Goal: Transaction & Acquisition: Purchase product/service

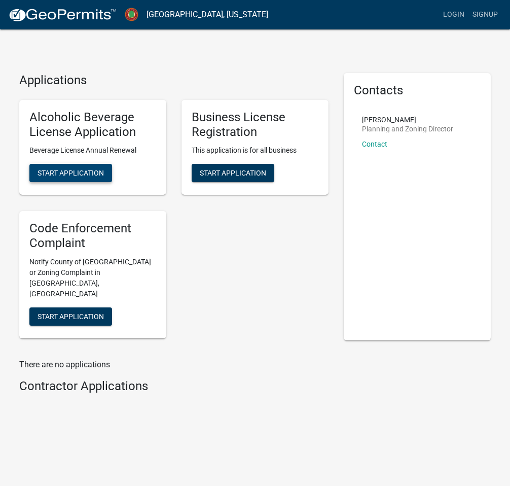
click at [85, 176] on span "Start Application" at bounding box center [71, 173] width 66 height 8
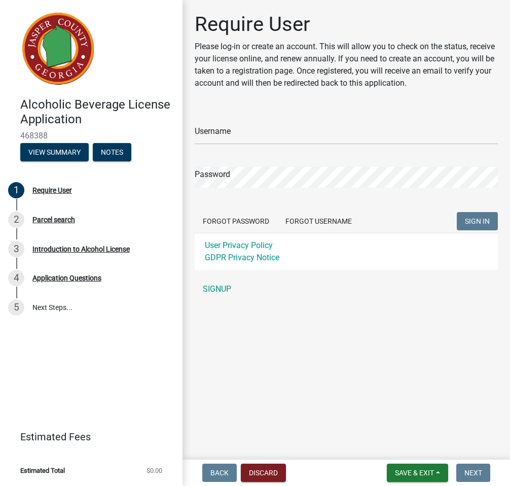
click at [280, 118] on div "Username" at bounding box center [346, 127] width 303 height 35
click at [239, 136] on input "Username" at bounding box center [346, 134] width 303 height 21
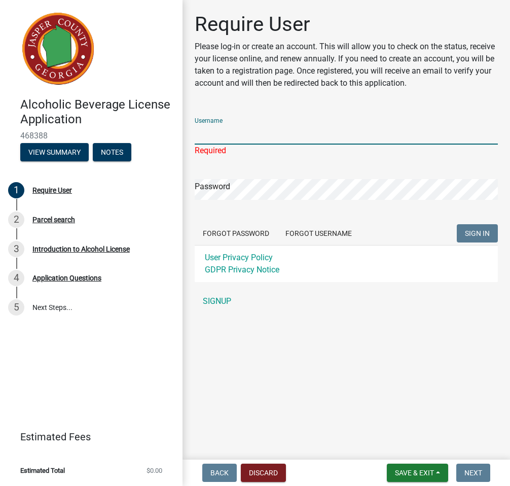
type input "T.Dove1963"
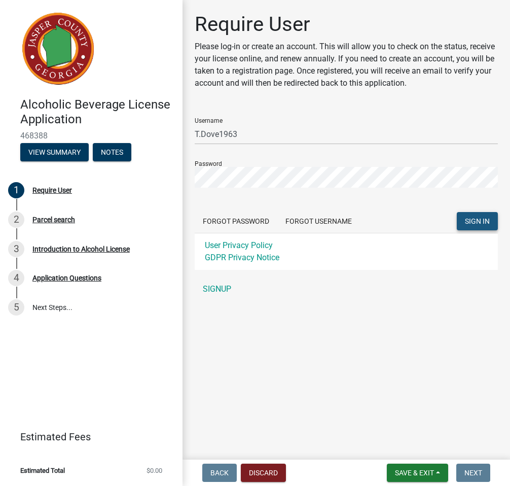
click at [473, 218] on span "SIGN IN" at bounding box center [477, 221] width 25 height 8
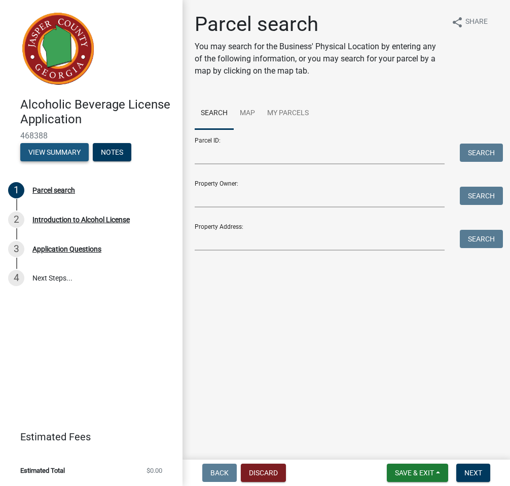
click at [63, 154] on button "View Summary" at bounding box center [54, 152] width 68 height 18
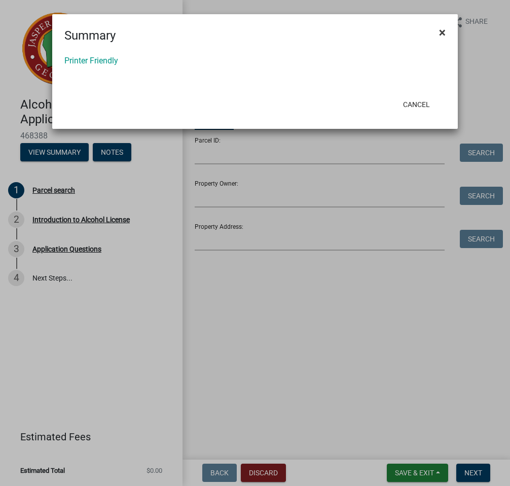
click at [440, 32] on span "×" at bounding box center [442, 32] width 7 height 14
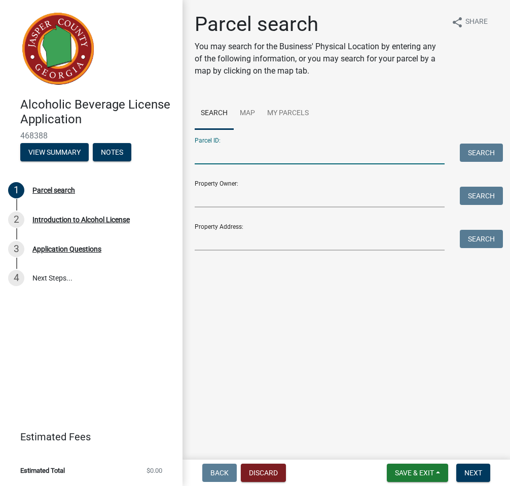
click at [252, 164] on input "Parcel ID:" at bounding box center [320, 154] width 250 height 21
type input "77-070956"
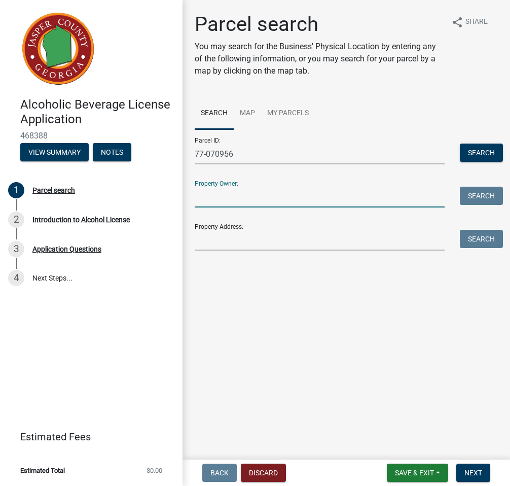
click at [250, 194] on input "Property Owner:" at bounding box center [320, 197] width 250 height 21
type input "[PERSON_NAME]"
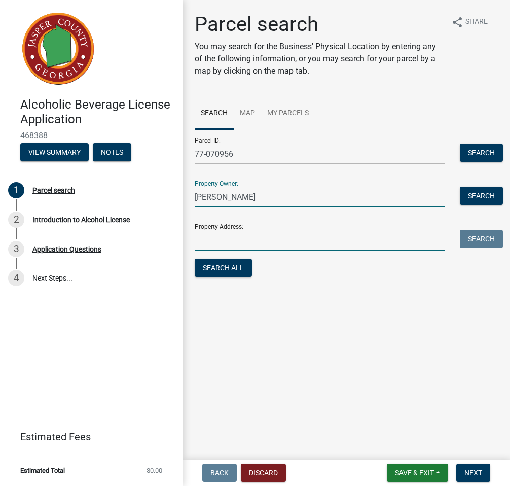
click at [259, 235] on input "Property Address:" at bounding box center [320, 240] width 250 height 21
type input "[STREET_ADDRESS]"
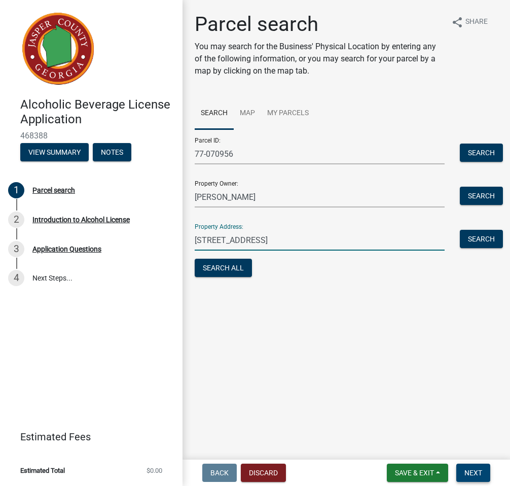
click at [469, 478] on button "Next" at bounding box center [473, 473] width 34 height 18
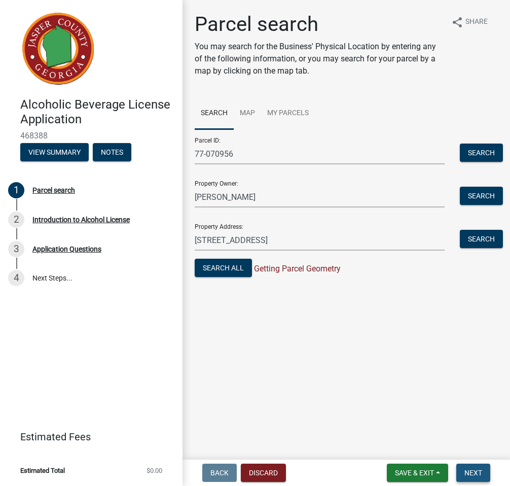
click at [475, 469] on span "Next" at bounding box center [474, 473] width 18 height 8
click at [234, 266] on button "Search All" at bounding box center [223, 268] width 57 height 18
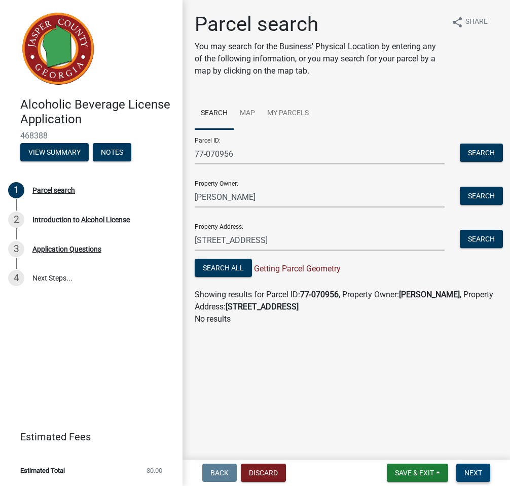
click at [482, 474] on span "Next" at bounding box center [474, 473] width 18 height 8
click at [288, 310] on strong "[STREET_ADDRESS]" at bounding box center [262, 307] width 73 height 10
drag, startPoint x: 325, startPoint y: 307, endPoint x: 277, endPoint y: 298, distance: 49.0
click at [277, 298] on div "Showing results for Parcel ID: 77-070956 , Property Owner: [PERSON_NAME] , Prop…" at bounding box center [346, 301] width 303 height 24
click at [335, 377] on main "Parcel search You may search for the Business' Physical Location by entering an…" at bounding box center [347, 227] width 328 height 455
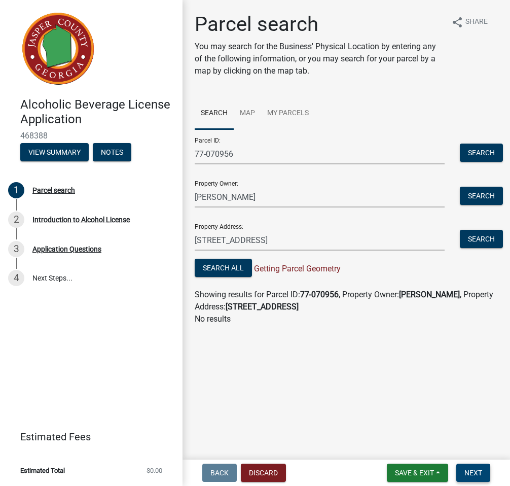
click at [464, 476] on button "Next" at bounding box center [473, 473] width 34 height 18
drag, startPoint x: 317, startPoint y: 313, endPoint x: 303, endPoint y: 309, distance: 14.6
click at [303, 309] on wm-search-parcel-data-activity-input "Search Map My Parcels Parcel ID: 77-070956 Search Property Owner: [PERSON_NAME]…" at bounding box center [346, 211] width 303 height 228
click at [310, 310] on div "Showing results for Parcel ID: 77-070956 , Property Owner: [PERSON_NAME] , Prop…" at bounding box center [346, 301] width 303 height 24
drag, startPoint x: 314, startPoint y: 309, endPoint x: 306, endPoint y: 328, distance: 20.4
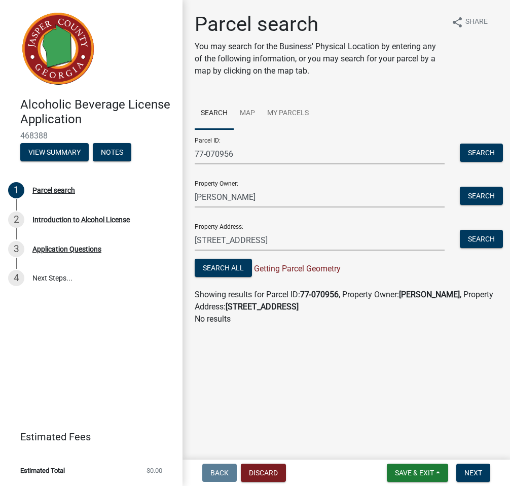
click at [306, 328] on div "Parcel search You may search for the Business' Physical Location by entering an…" at bounding box center [346, 173] width 318 height 322
click at [341, 318] on p "No results" at bounding box center [346, 319] width 303 height 12
click at [469, 156] on button "Search" at bounding box center [481, 153] width 43 height 18
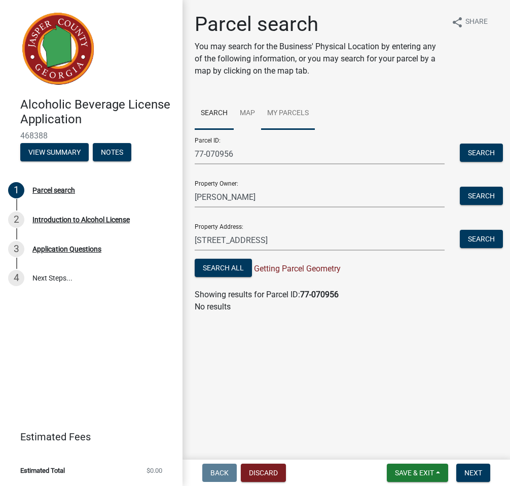
click at [277, 113] on link "My Parcels" at bounding box center [288, 113] width 54 height 32
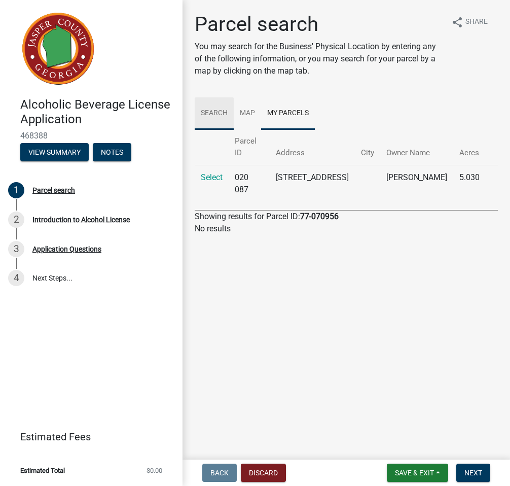
click at [227, 117] on link "Search" at bounding box center [214, 113] width 39 height 32
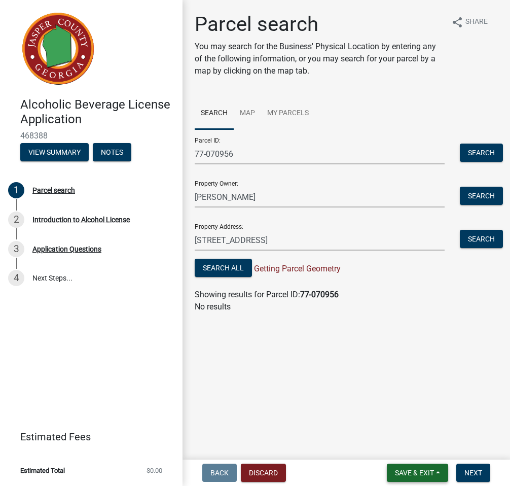
click at [407, 469] on span "Save & Exit" at bounding box center [414, 473] width 39 height 8
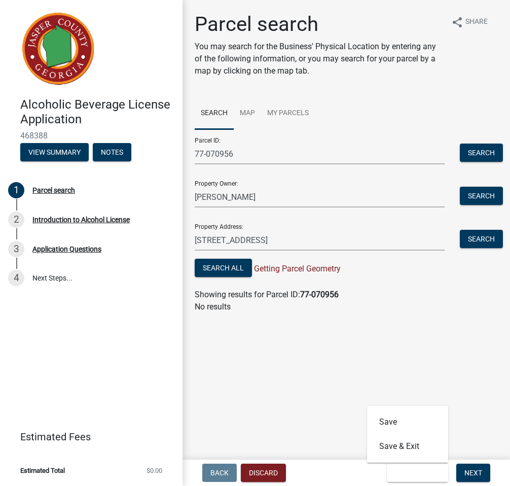
click at [487, 392] on main "Parcel search You may search for the Business' Physical Location by entering an…" at bounding box center [347, 227] width 328 height 455
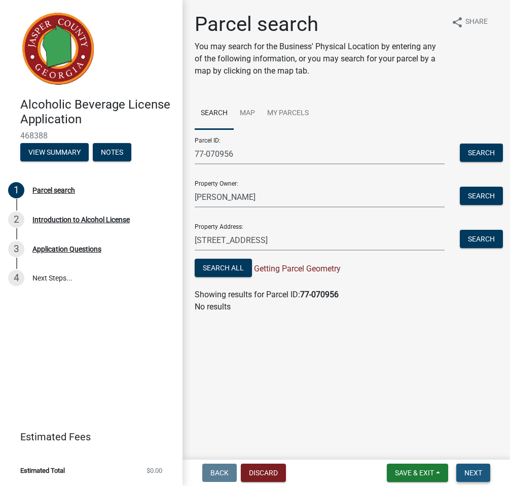
click at [475, 475] on span "Next" at bounding box center [474, 473] width 18 height 8
click at [53, 276] on link "4 Next Steps..." at bounding box center [91, 277] width 183 height 29
click at [57, 247] on div "Application Questions" at bounding box center [66, 248] width 69 height 7
click at [291, 117] on link "My Parcels" at bounding box center [288, 113] width 54 height 32
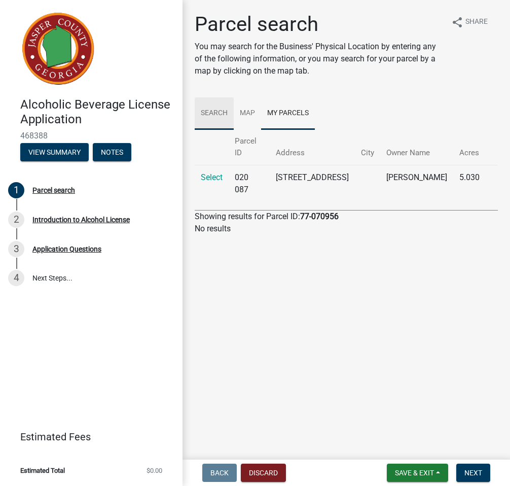
click at [228, 116] on link "Search" at bounding box center [214, 113] width 39 height 32
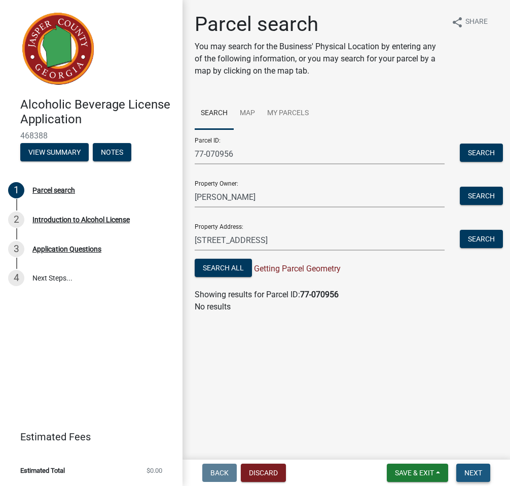
click at [481, 467] on button "Next" at bounding box center [473, 473] width 34 height 18
click at [472, 476] on span "Next" at bounding box center [474, 473] width 18 height 8
click at [84, 154] on button "View Summary" at bounding box center [54, 152] width 68 height 18
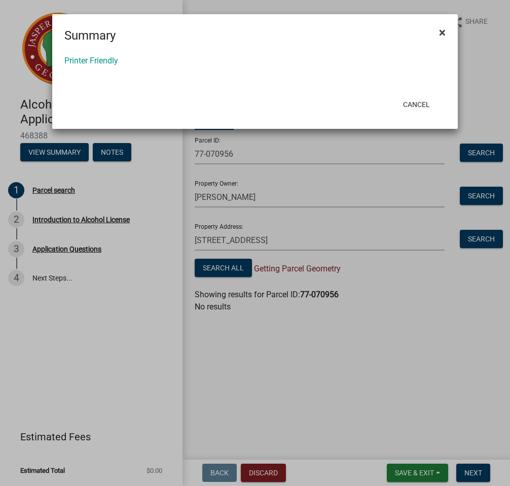
click at [441, 30] on span "×" at bounding box center [442, 32] width 7 height 14
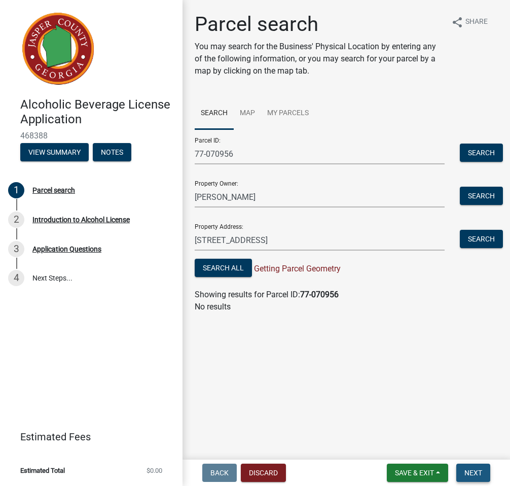
click at [475, 474] on span "Next" at bounding box center [474, 473] width 18 height 8
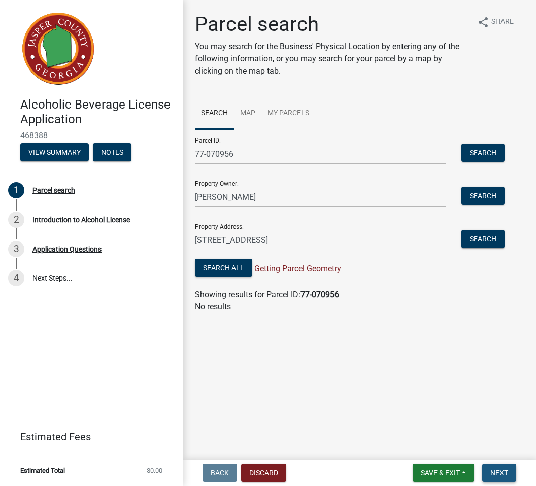
click at [495, 471] on span "Next" at bounding box center [499, 473] width 18 height 8
click at [468, 476] on button "Save & Exit" at bounding box center [442, 473] width 61 height 18
click at [468, 476] on div "Save & Exit Save Save & Exit" at bounding box center [442, 473] width 61 height 18
click at [468, 476] on button "Save & Exit" at bounding box center [442, 473] width 61 height 18
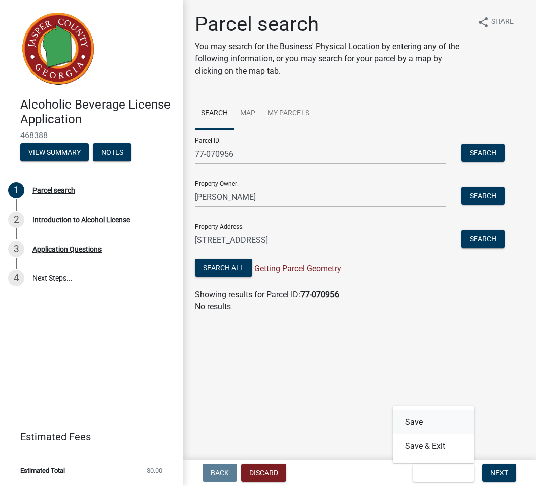
click at [416, 422] on button "Save" at bounding box center [433, 422] width 81 height 24
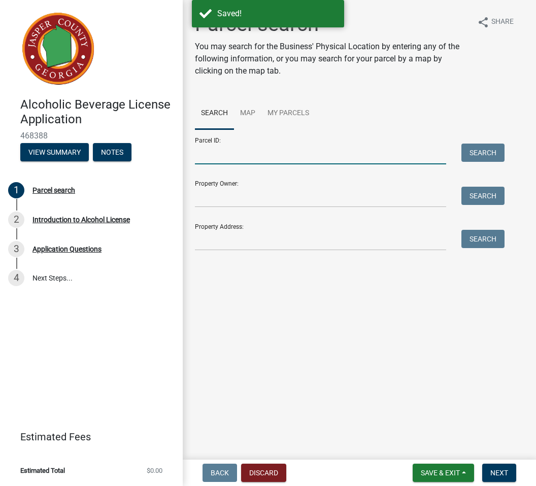
click at [245, 146] on input "Parcel ID:" at bounding box center [320, 154] width 251 height 21
type input "77-070956"
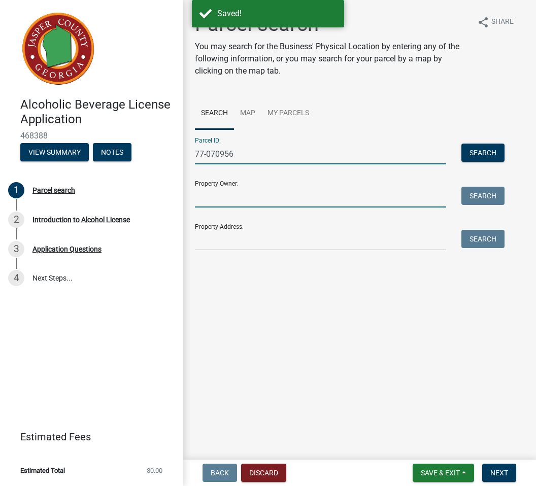
click at [274, 191] on input "Property Owner:" at bounding box center [320, 197] width 251 height 21
type input "[PERSON_NAME]"
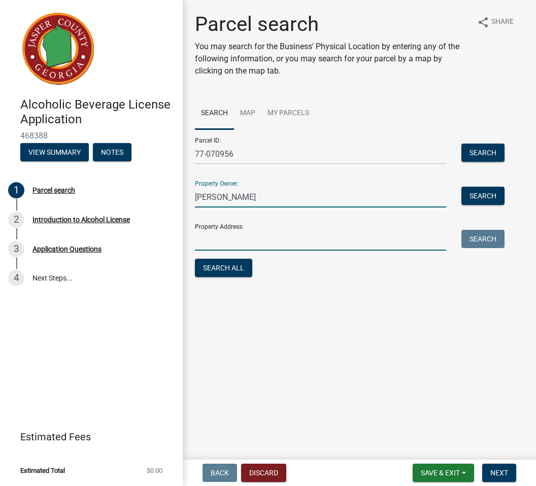
click at [286, 237] on input "Property Address:" at bounding box center [320, 240] width 251 height 21
type input "[STREET_ADDRESS]"
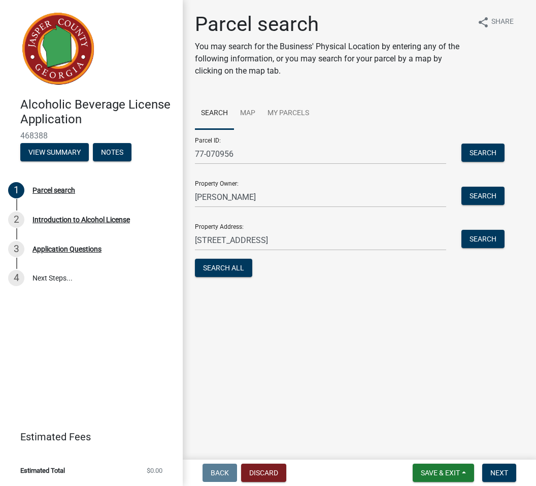
click at [304, 353] on main "Parcel search You may search for the Business' Physical Location by entering an…" at bounding box center [359, 227] width 353 height 455
click at [502, 475] on span "Next" at bounding box center [499, 473] width 18 height 8
click at [229, 267] on button "Search All" at bounding box center [223, 268] width 57 height 18
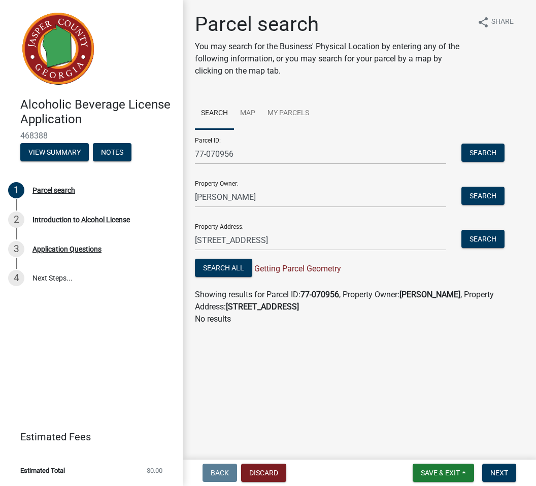
click at [517, 475] on form "Save & Exit Save Save & Exit Next" at bounding box center [464, 473] width 112 height 18
click at [500, 476] on span "Next" at bounding box center [499, 473] width 18 height 8
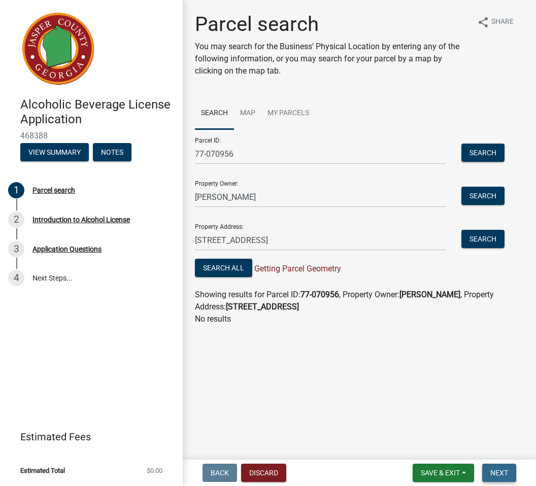
click at [500, 476] on span "Next" at bounding box center [499, 473] width 18 height 8
click at [499, 478] on button "Next" at bounding box center [499, 473] width 34 height 18
click at [498, 480] on button "Next" at bounding box center [499, 473] width 34 height 18
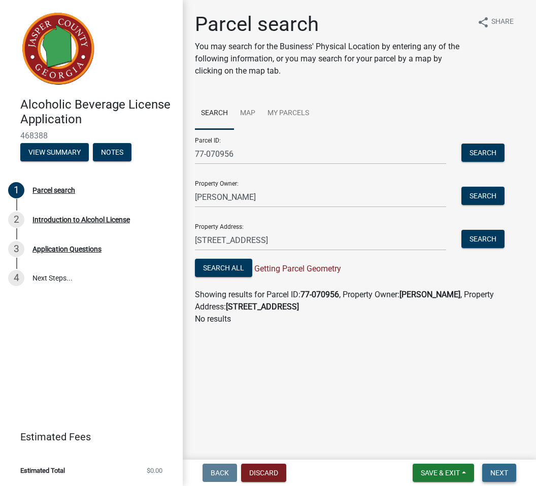
click at [498, 480] on button "Next" at bounding box center [499, 473] width 34 height 18
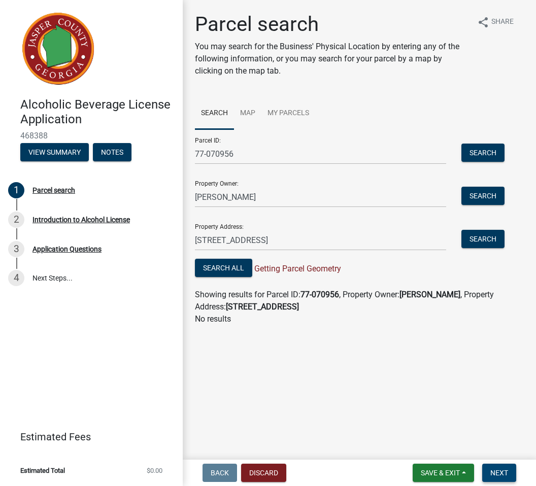
click at [498, 480] on button "Next" at bounding box center [499, 473] width 34 height 18
click at [498, 479] on button "Next" at bounding box center [499, 473] width 34 height 18
click at [499, 473] on span "Next" at bounding box center [499, 473] width 18 height 8
click at [499, 474] on span "Next" at bounding box center [499, 473] width 18 height 8
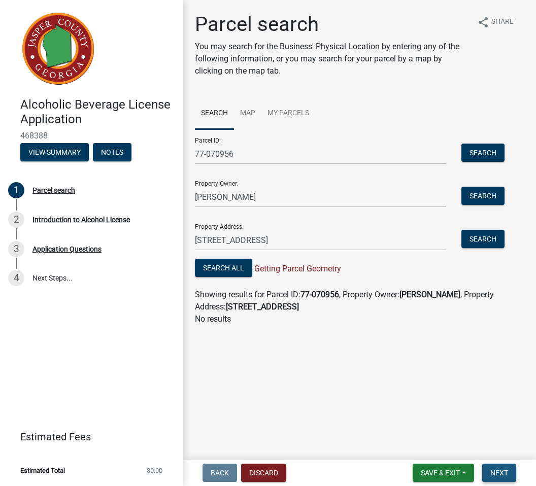
click at [499, 474] on span "Next" at bounding box center [499, 473] width 18 height 8
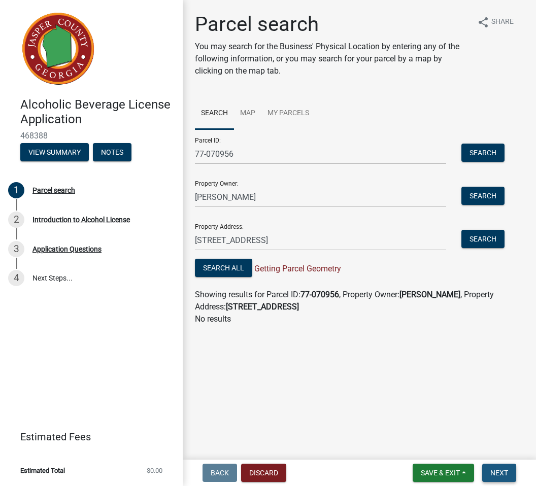
click at [499, 474] on span "Next" at bounding box center [499, 473] width 18 height 8
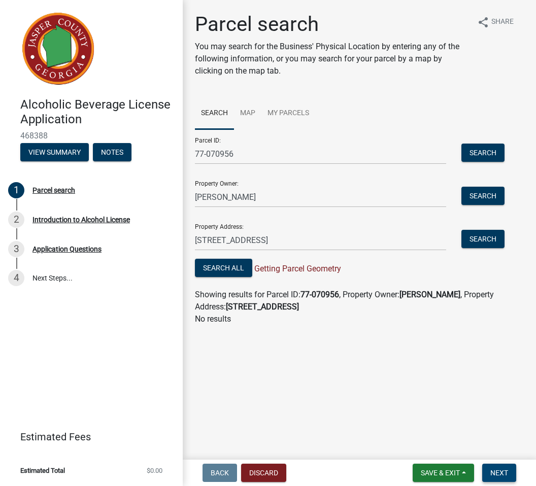
click at [499, 474] on span "Next" at bounding box center [499, 473] width 18 height 8
click at [61, 154] on button "View Summary" at bounding box center [54, 152] width 68 height 18
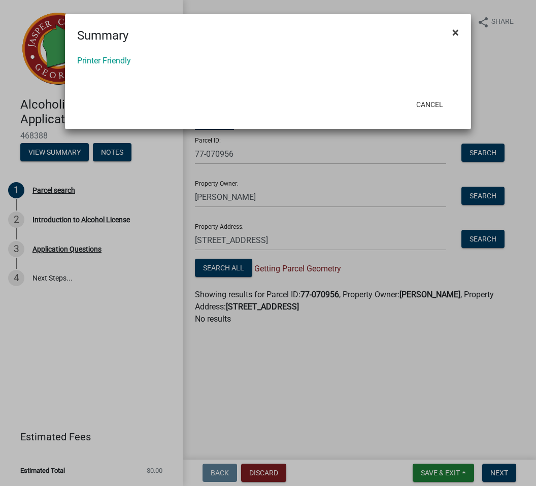
click at [459, 29] on button "×" at bounding box center [455, 32] width 23 height 28
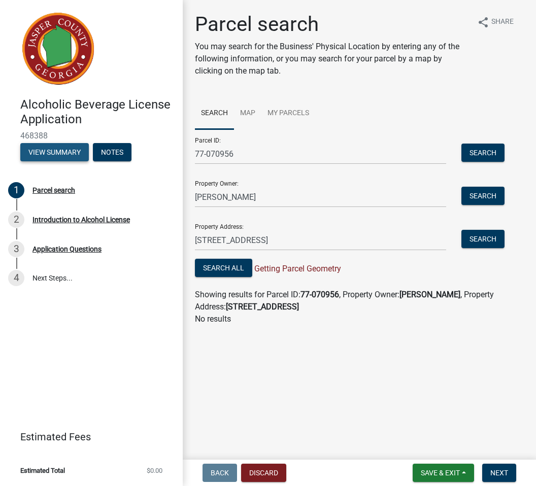
click at [64, 154] on button "View Summary" at bounding box center [54, 152] width 68 height 18
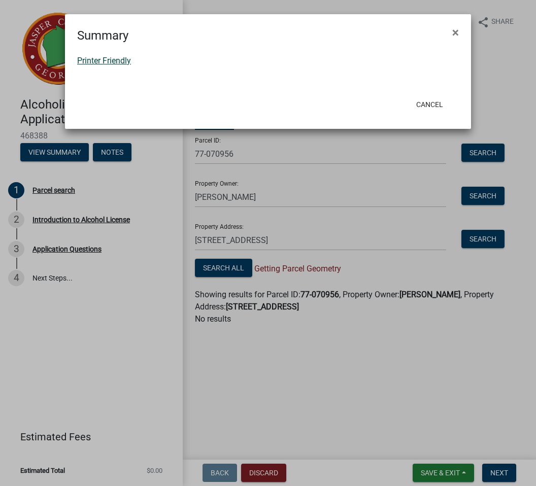
click at [115, 61] on link "Printer Friendly" at bounding box center [104, 61] width 54 height 10
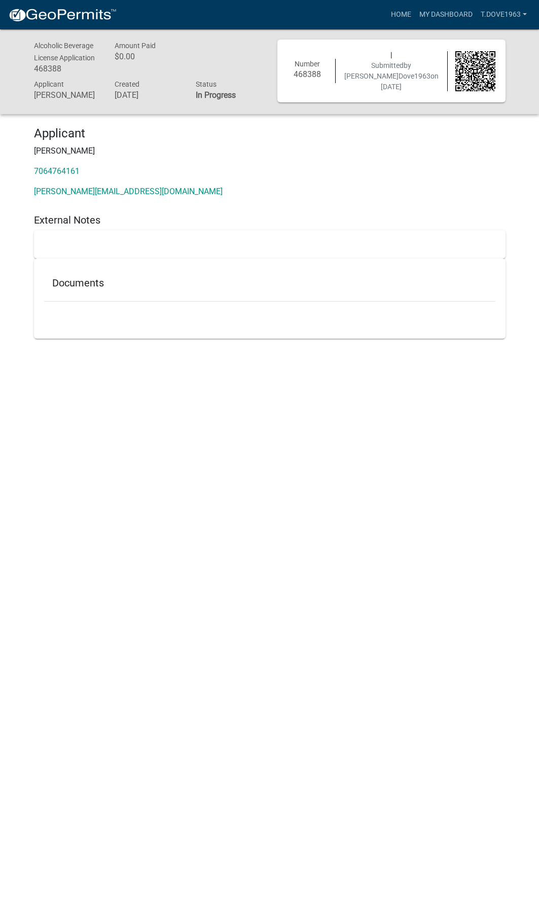
click at [473, 119] on div "Alcoholic Beverage License Application 468388 Amount Paid $0.00 Applicant [PERS…" at bounding box center [269, 192] width 539 height 327
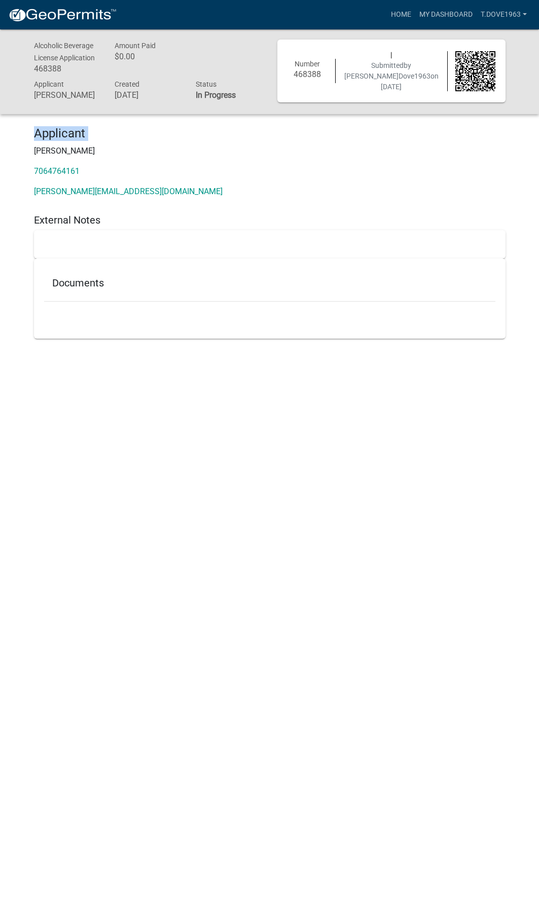
click at [473, 119] on div "Alcoholic Beverage License Application 468388 Amount Paid $0.00 Applicant [PERS…" at bounding box center [269, 192] width 539 height 327
click at [473, 119] on div "Alcoholic Beverage License Application 468388 Amount Paid $0.00 Applicant Tina …" at bounding box center [269, 192] width 539 height 327
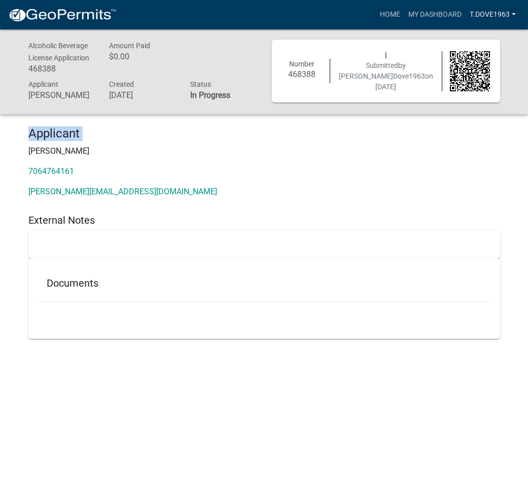
click at [510, 19] on link "T.Dove1963" at bounding box center [493, 14] width 54 height 19
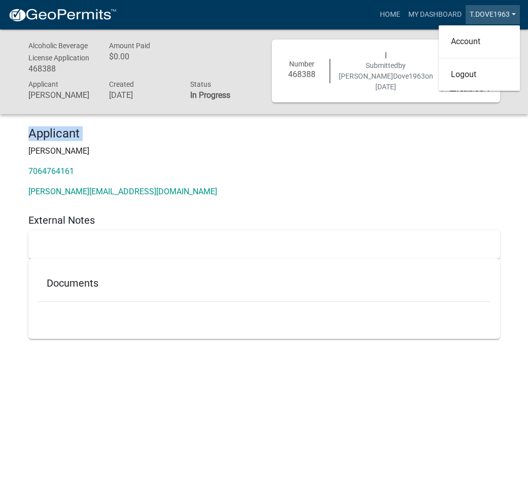
click at [510, 19] on link "T.Dove1963" at bounding box center [493, 14] width 54 height 19
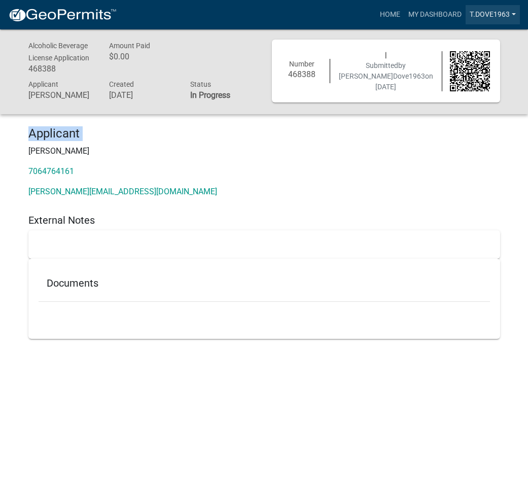
click at [510, 19] on link "T.Dove1963" at bounding box center [493, 14] width 54 height 19
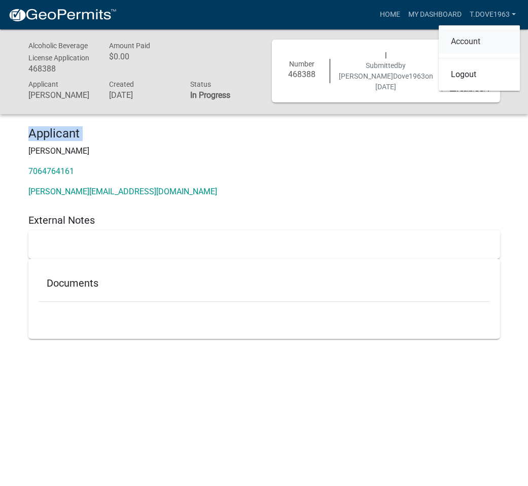
click at [485, 38] on link "Account" at bounding box center [479, 41] width 81 height 24
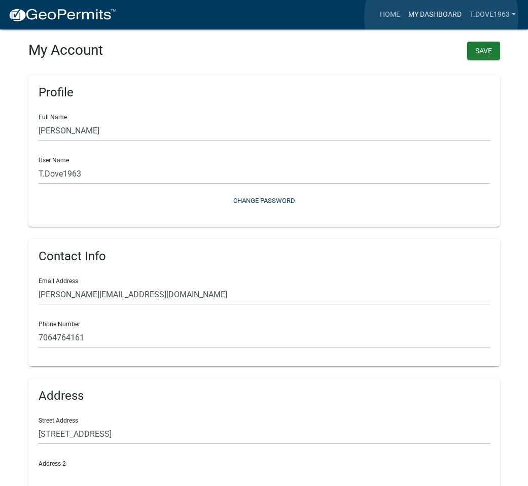
click at [441, 18] on link "My Dashboard" at bounding box center [434, 14] width 61 height 19
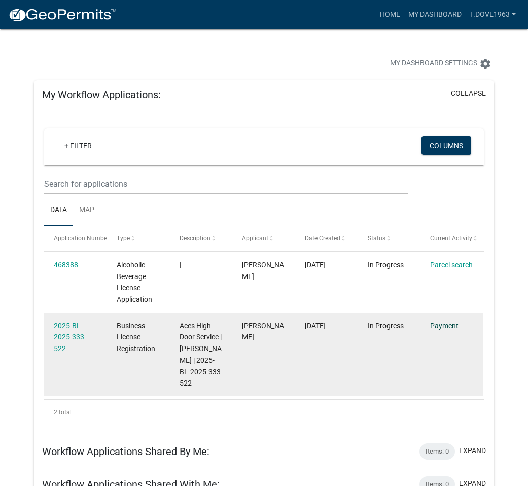
click at [431, 326] on link "Payment" at bounding box center [444, 326] width 28 height 8
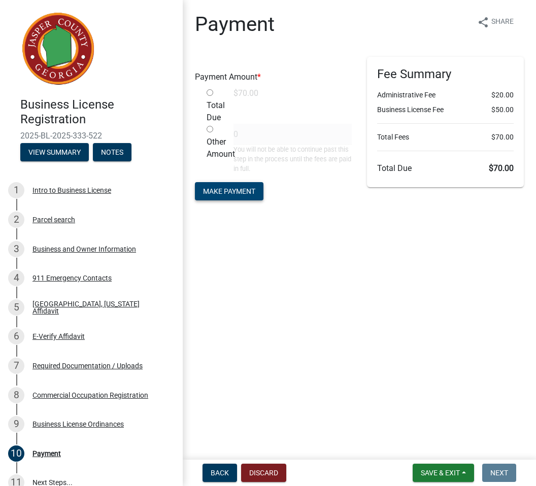
click at [227, 190] on span "Make Payment" at bounding box center [229, 191] width 52 height 8
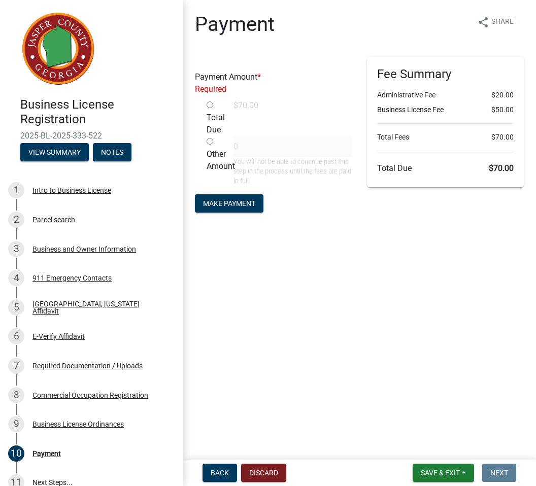
click at [209, 149] on div "Other Amount" at bounding box center [212, 161] width 27 height 50
click at [208, 144] on input "radio" at bounding box center [209, 141] width 7 height 7
radio input "true"
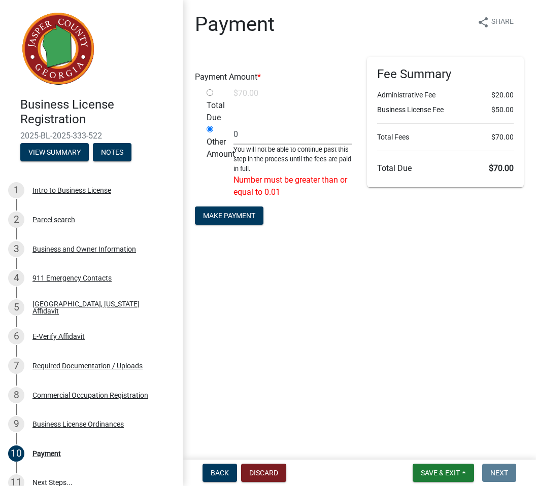
click at [209, 97] on div "Total Due" at bounding box center [212, 105] width 27 height 37
click at [209, 94] on input "radio" at bounding box center [209, 92] width 7 height 7
radio input "true"
radio input "false"
type input "70"
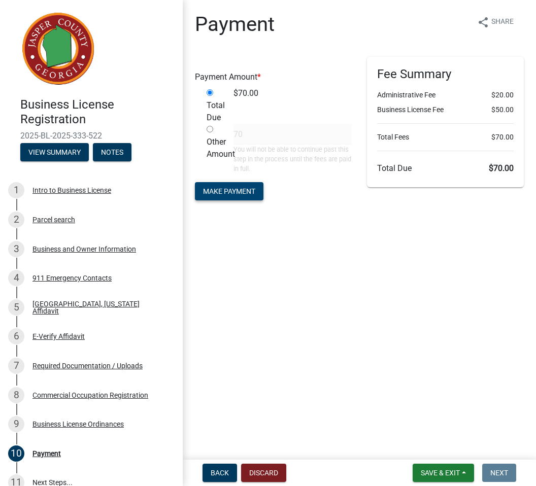
click at [239, 186] on button "Make Payment" at bounding box center [229, 191] width 68 height 18
